Goal: Information Seeking & Learning: Learn about a topic

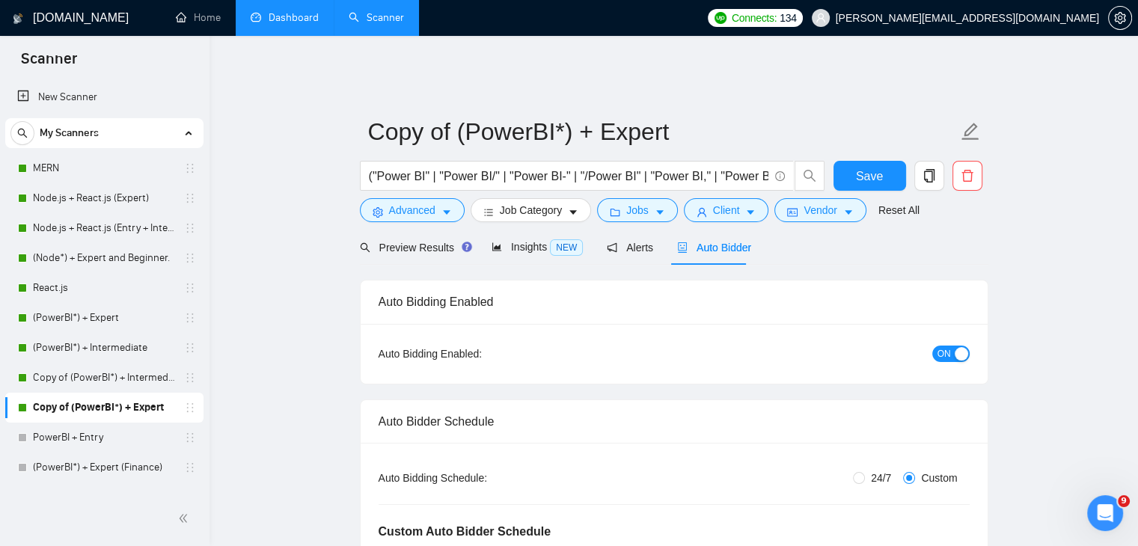
click at [285, 18] on link "Dashboard" at bounding box center [285, 17] width 68 height 13
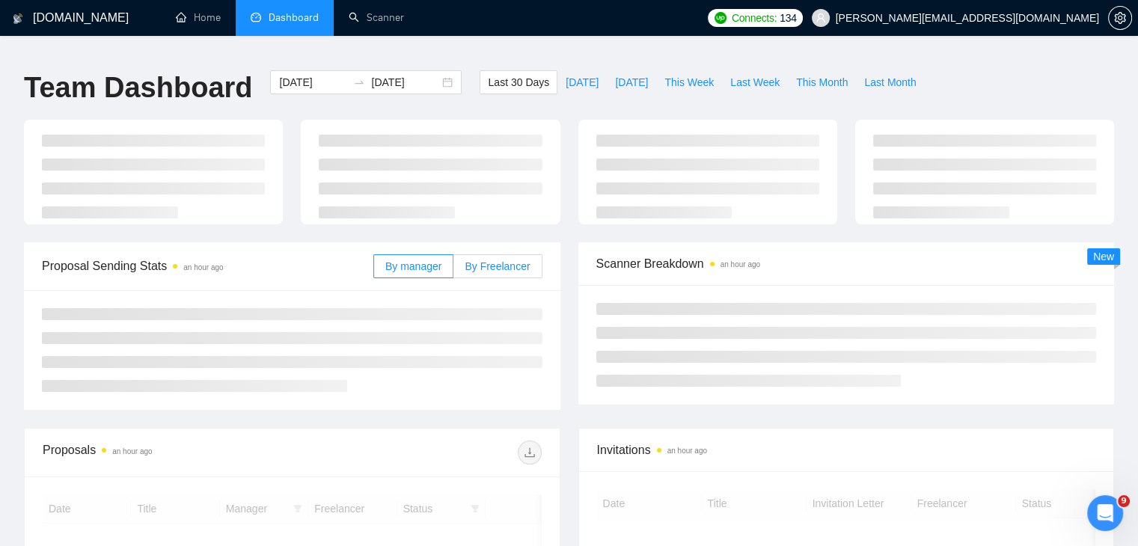
click at [506, 261] on span "By Freelancer" at bounding box center [497, 266] width 65 height 12
click at [454, 270] on input "By Freelancer" at bounding box center [454, 270] width 0 height 0
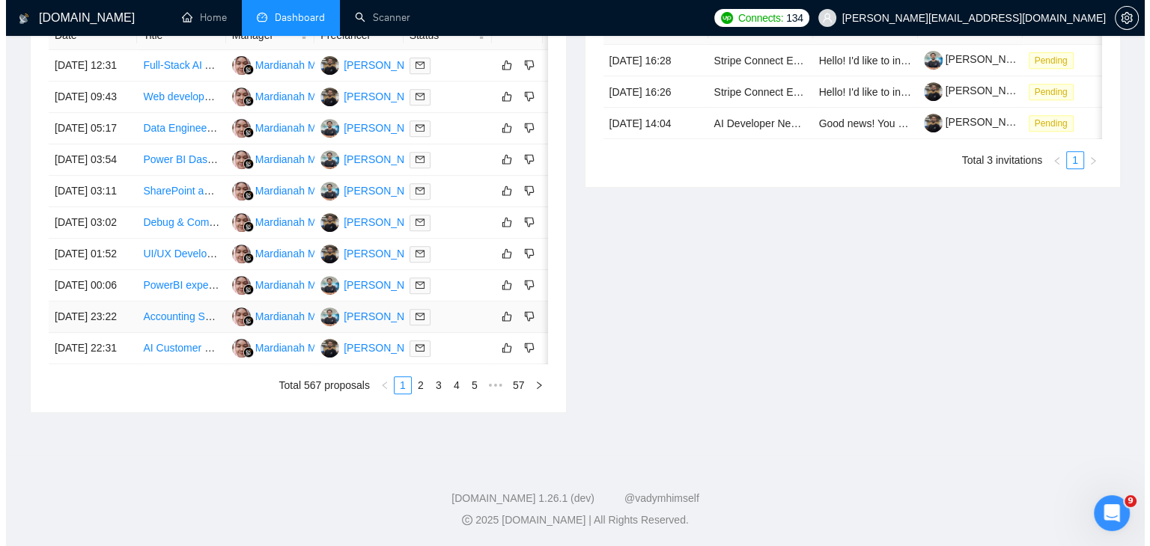
scroll to position [744, 0]
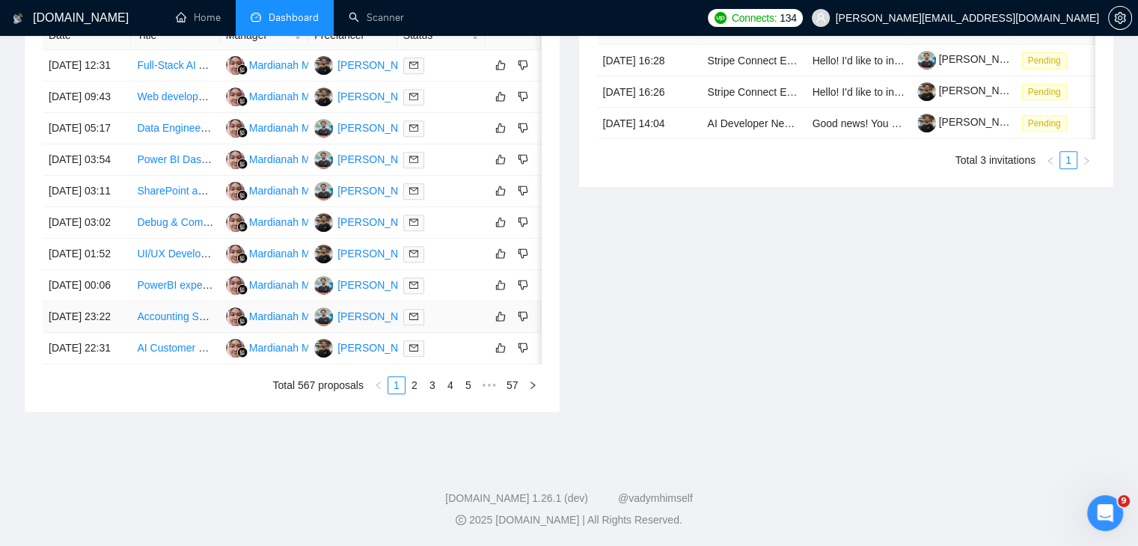
click at [362, 309] on td "[PERSON_NAME]" at bounding box center [352, 317] width 88 height 31
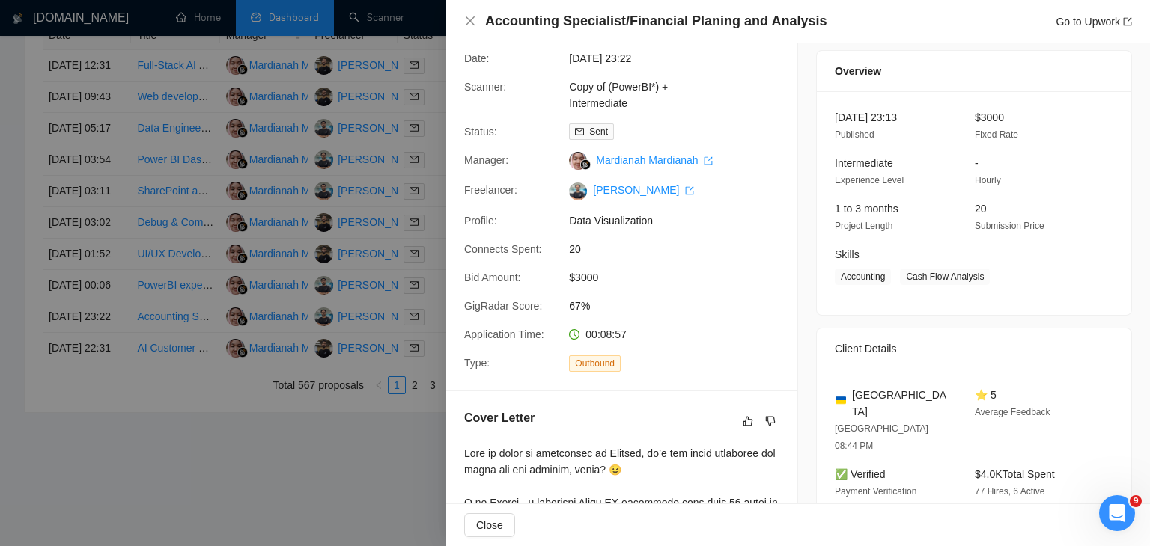
scroll to position [0, 0]
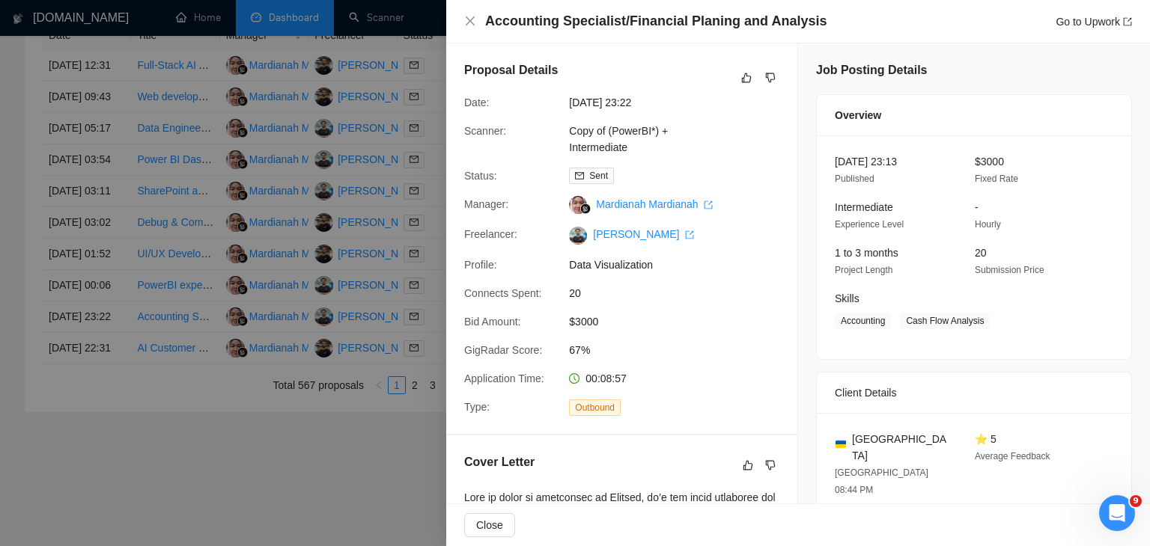
click at [1094, 33] on div "Accounting Specialist/Financial Planing and Analysis Go to Upwork" at bounding box center [798, 21] width 704 height 43
click at [1087, 25] on link "Go to Upwork" at bounding box center [1093, 22] width 76 height 12
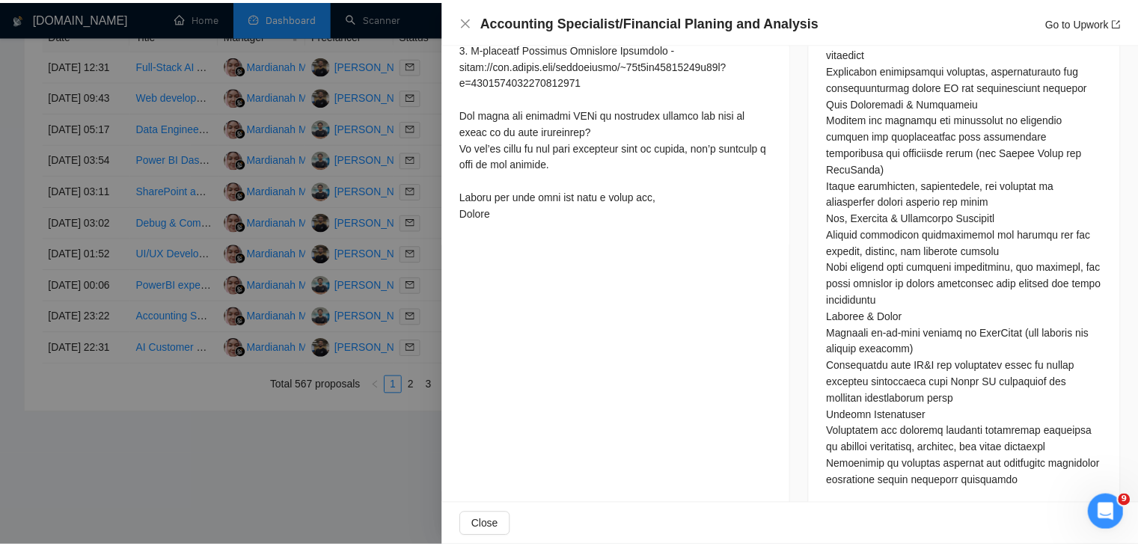
scroll to position [844, 0]
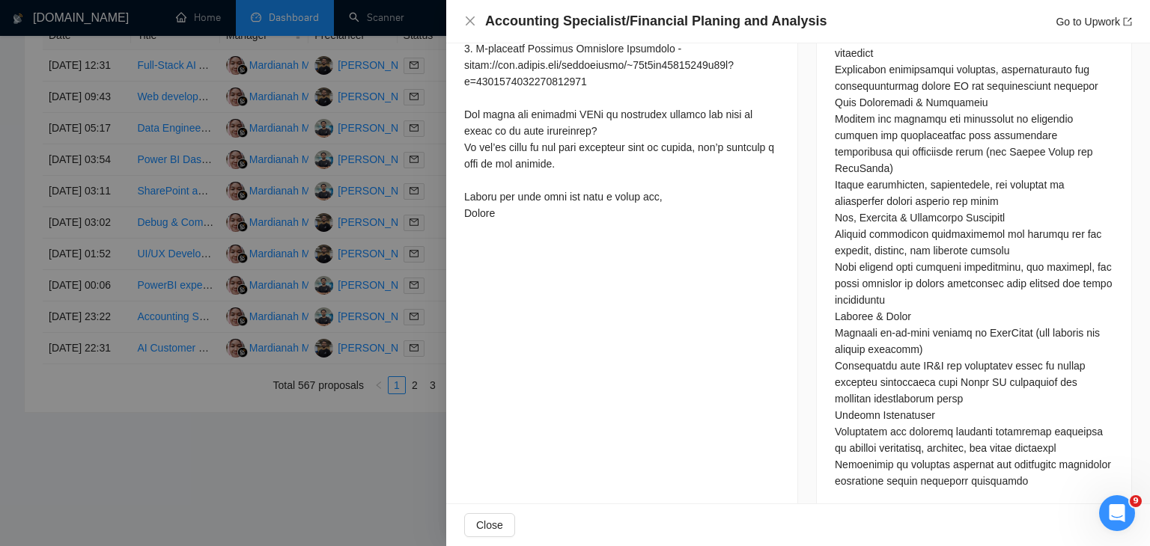
click at [303, 338] on div at bounding box center [575, 273] width 1150 height 546
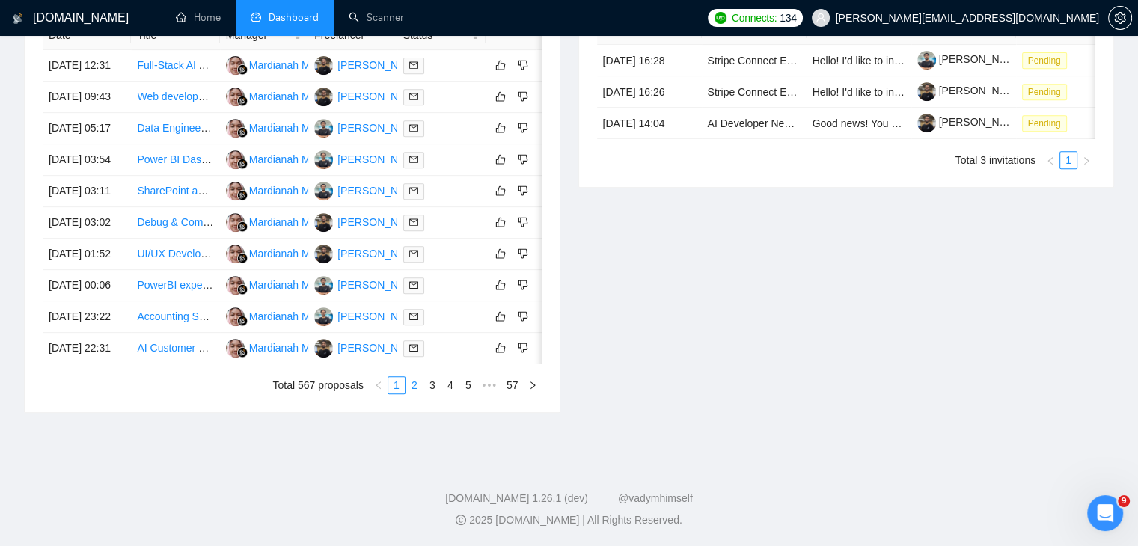
click at [413, 394] on link "2" at bounding box center [414, 385] width 16 height 16
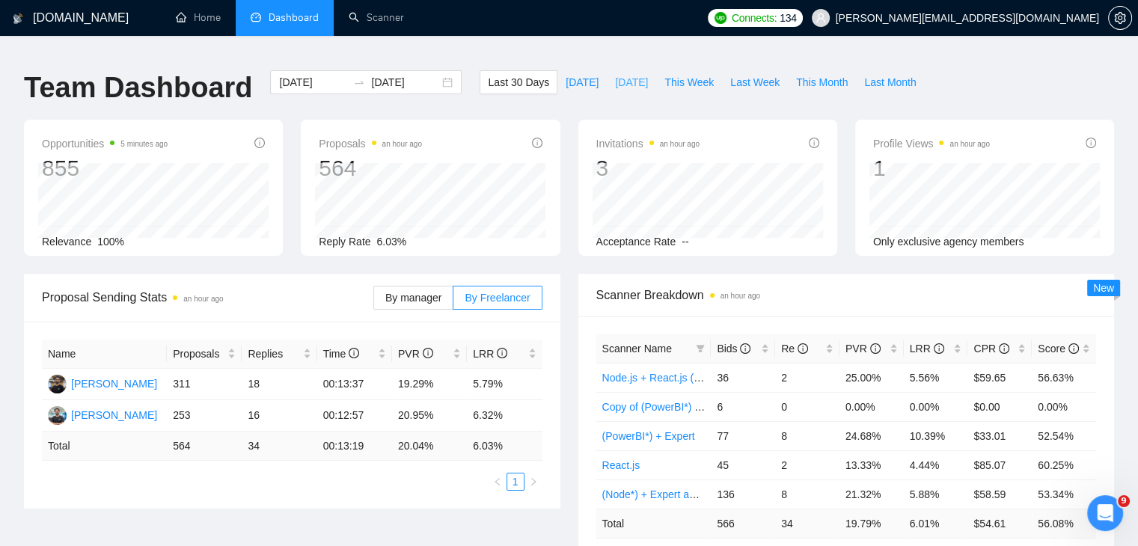
click at [615, 79] on span "[DATE]" at bounding box center [631, 82] width 33 height 16
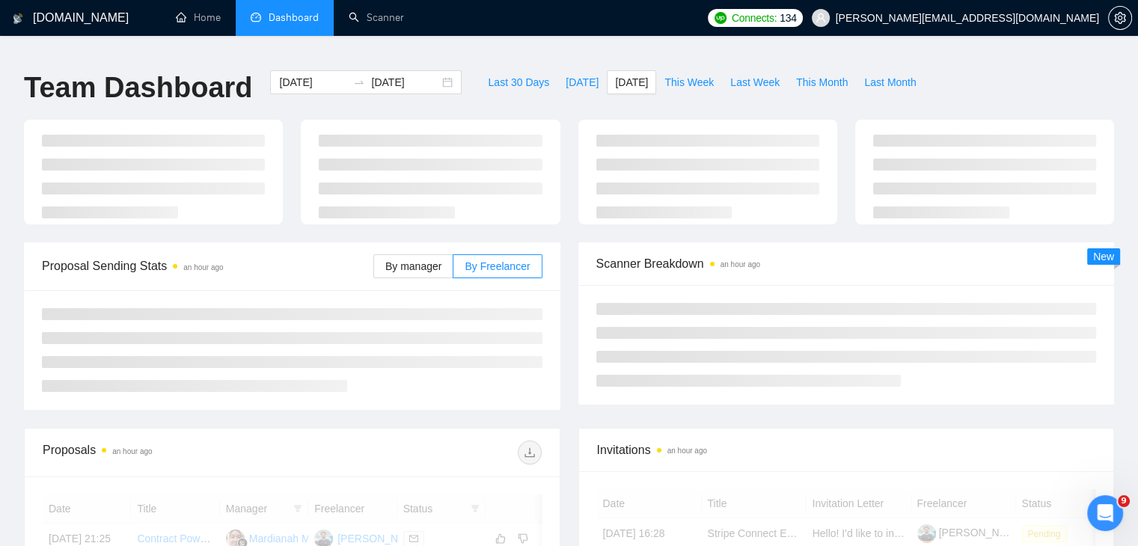
type input "[DATE]"
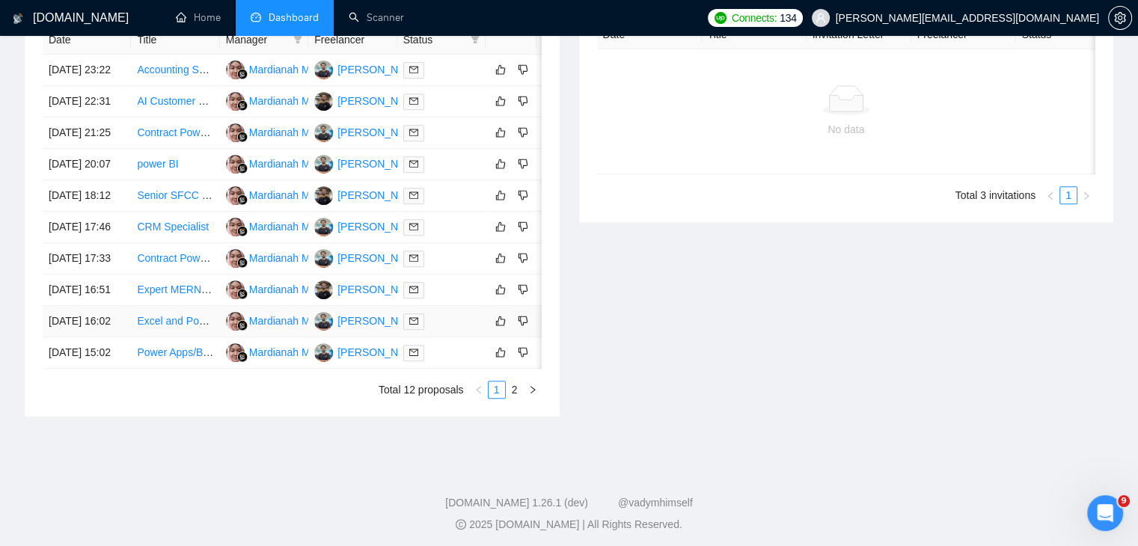
scroll to position [790, 0]
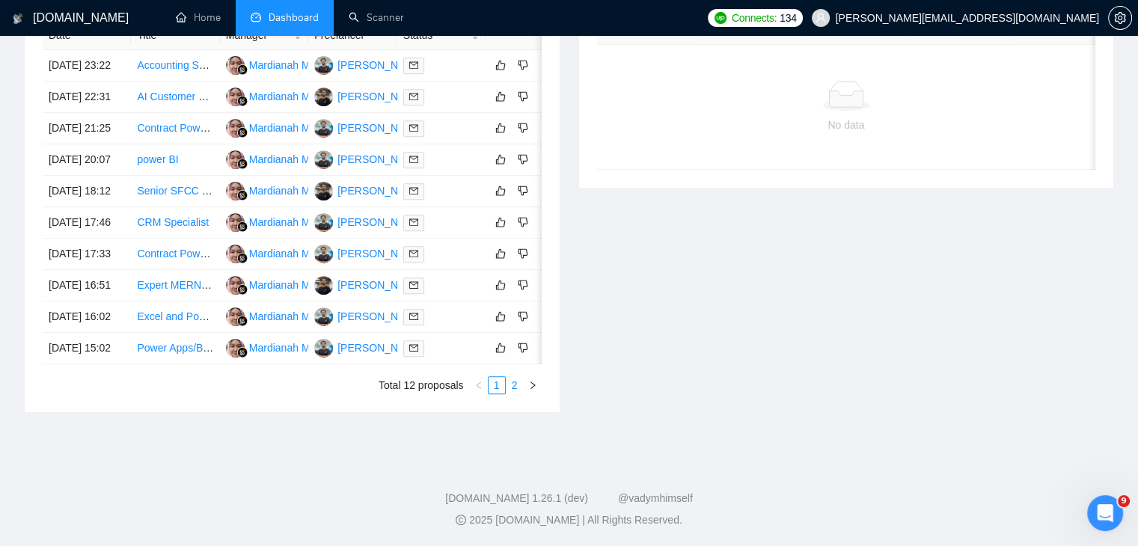
click at [507, 389] on link "2" at bounding box center [515, 385] width 16 height 16
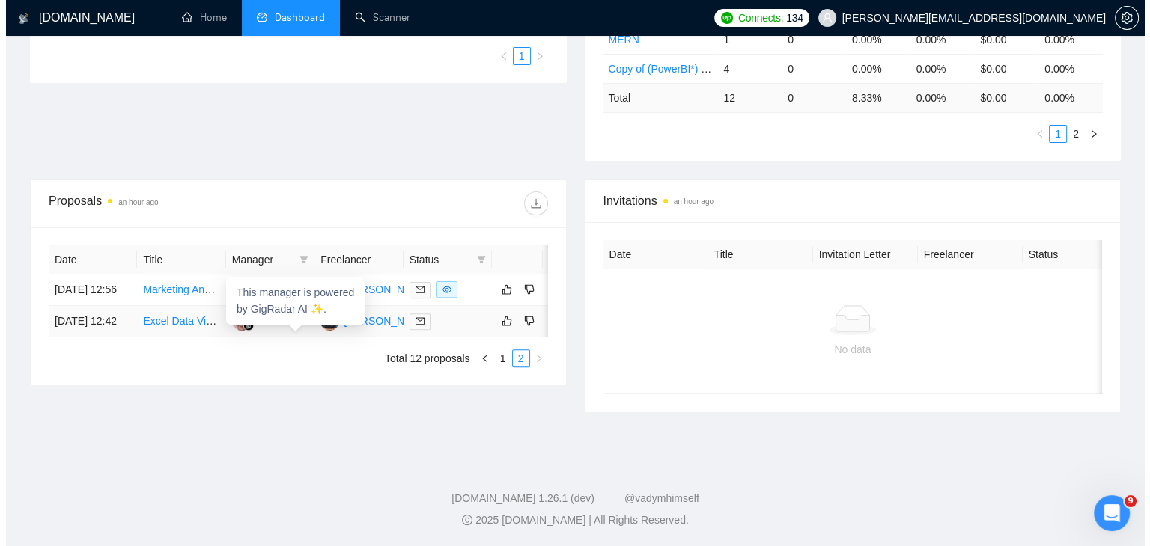
scroll to position [420, 0]
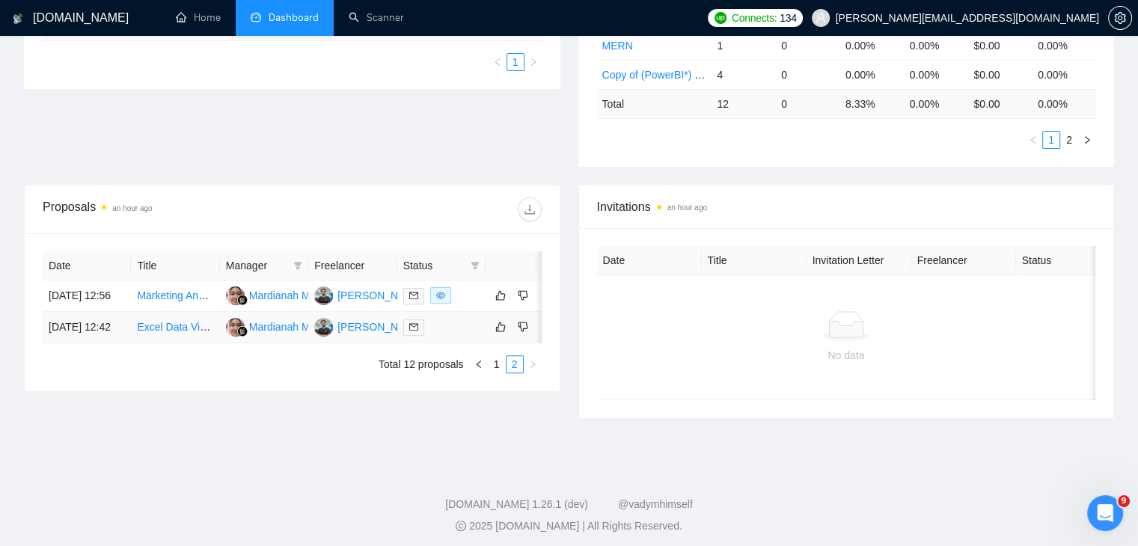
click at [174, 333] on link "Excel Data Visualization" at bounding box center [193, 327] width 112 height 12
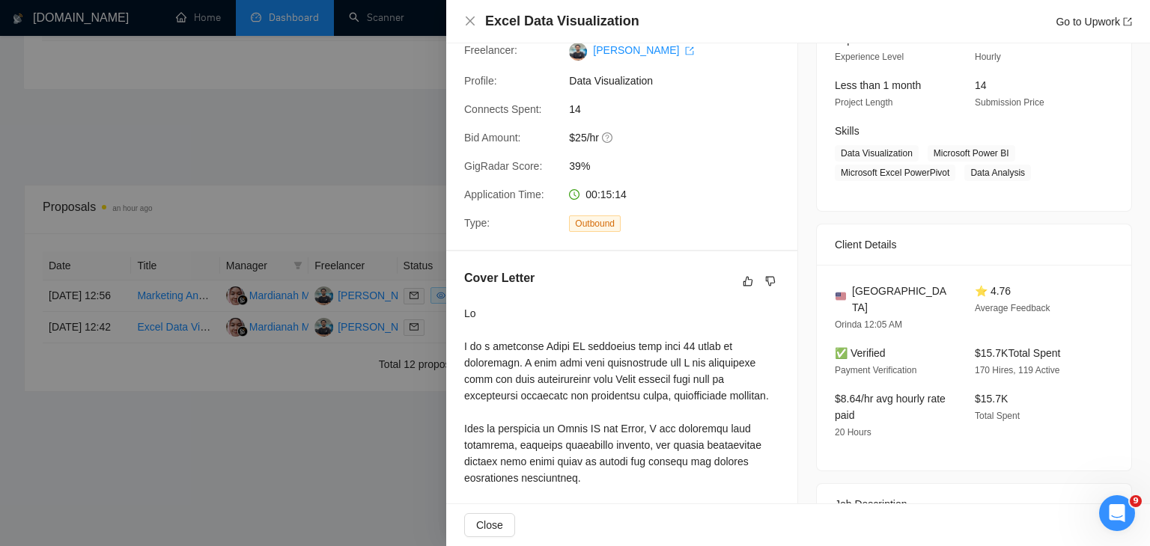
scroll to position [0, 0]
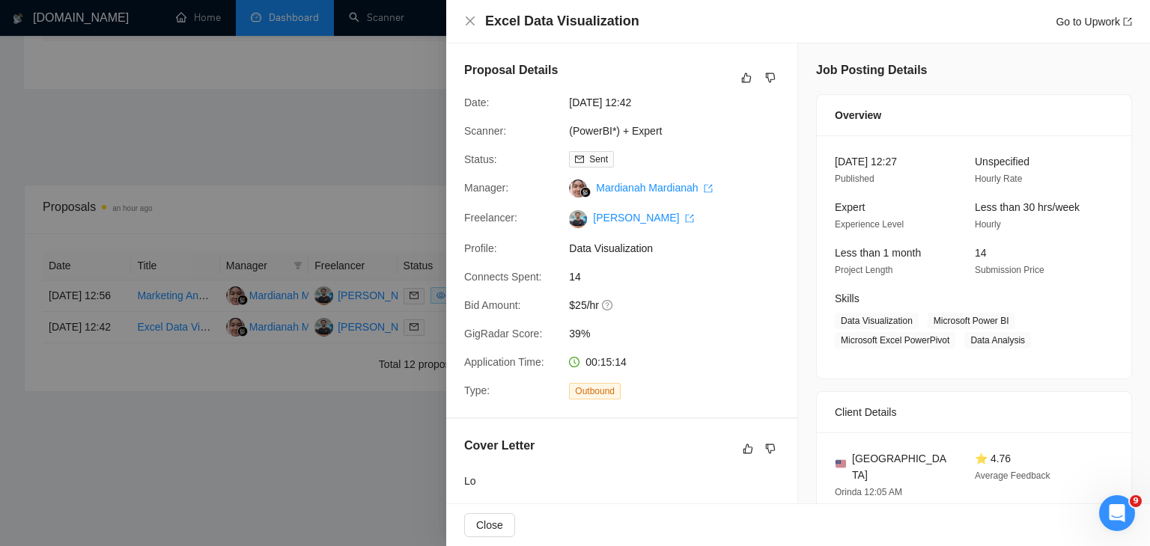
click at [329, 180] on div at bounding box center [575, 273] width 1150 height 546
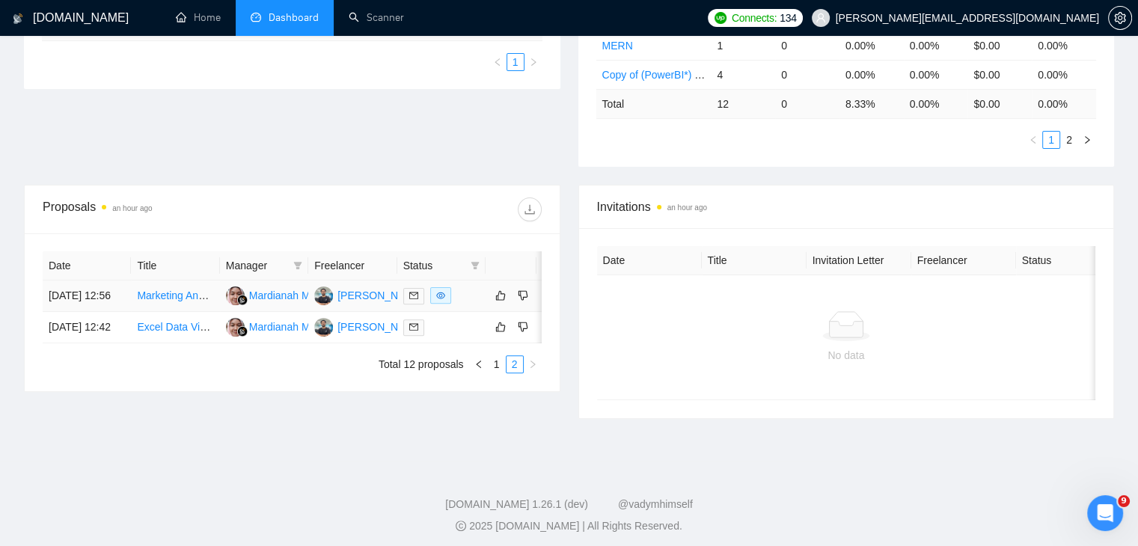
click at [177, 291] on link "Marketing Analytics & Automation Specialist (GA4 + HubSpot + Looker Studio + n8…" at bounding box center [375, 296] width 477 height 12
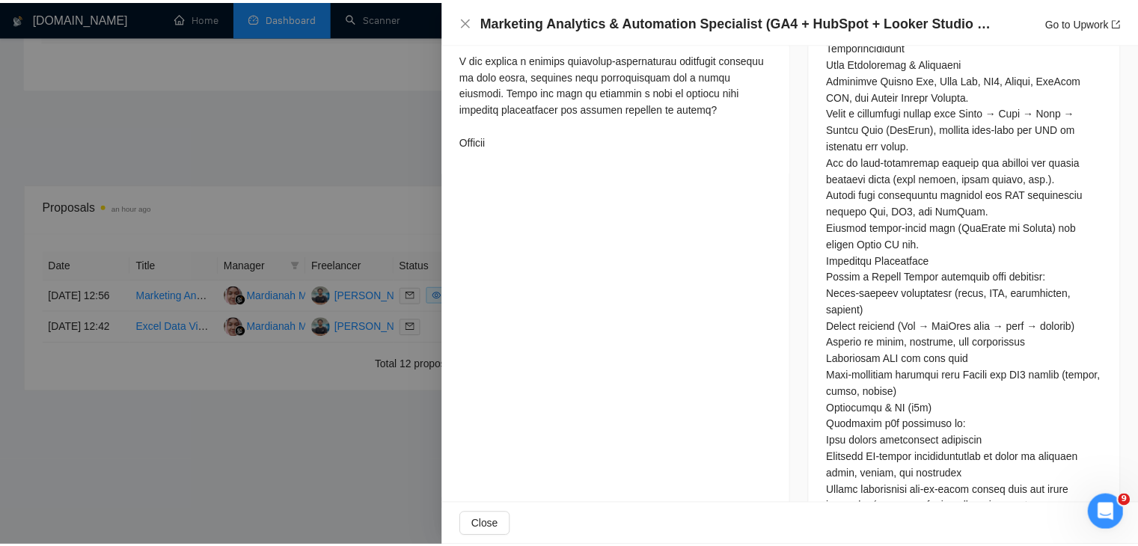
scroll to position [1169, 0]
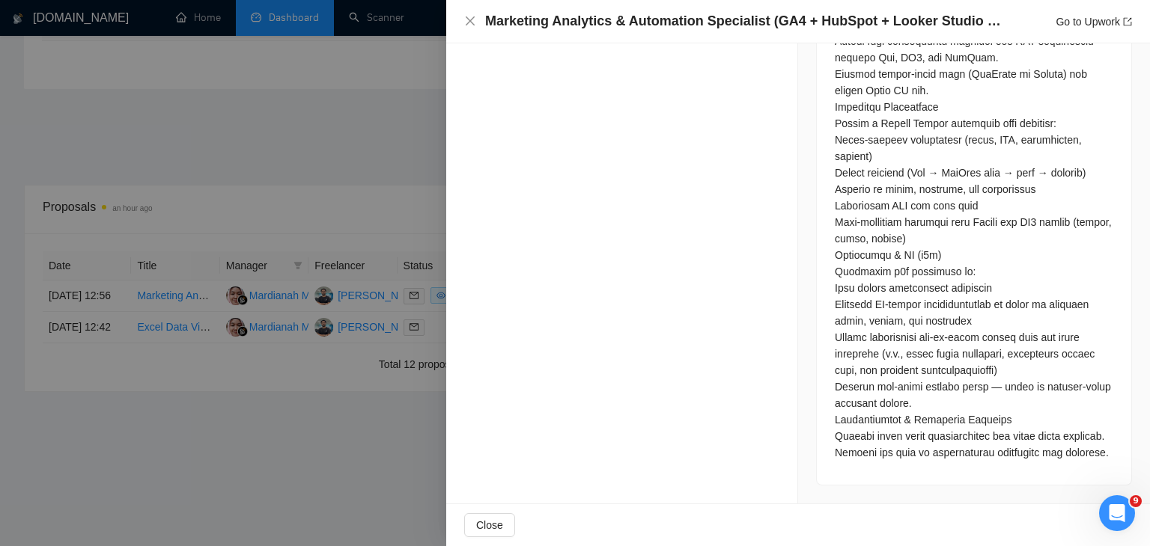
click at [270, 255] on div at bounding box center [575, 273] width 1150 height 546
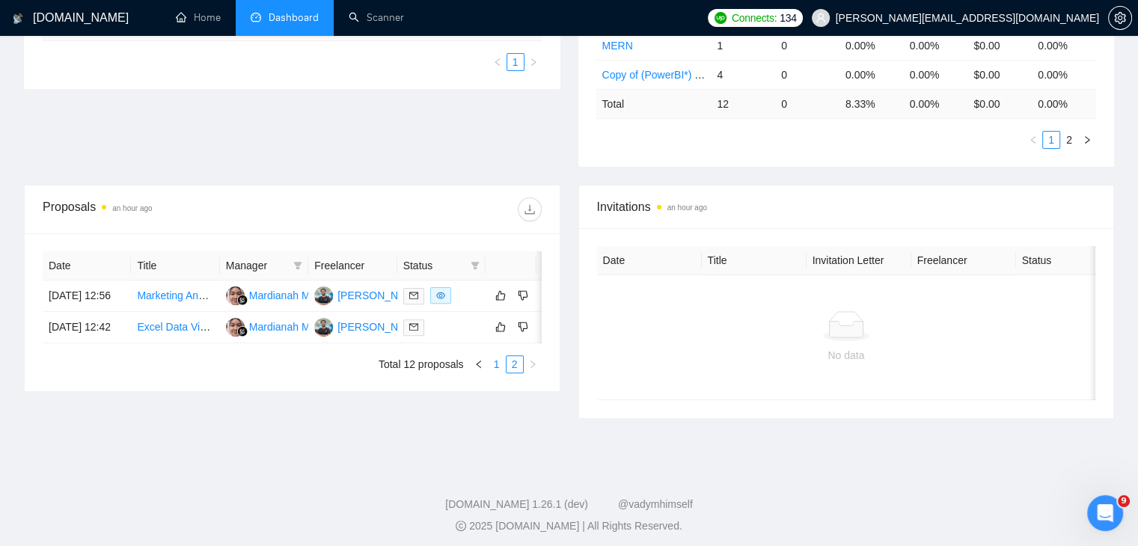
click at [492, 373] on link "1" at bounding box center [497, 364] width 16 height 16
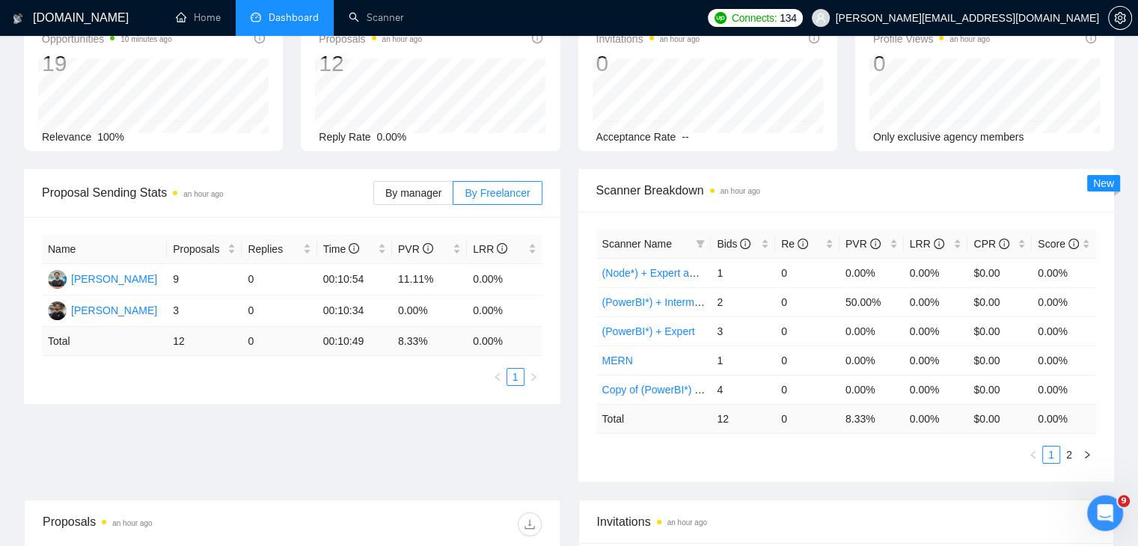
scroll to position [0, 0]
